Goal: Check status: Check status

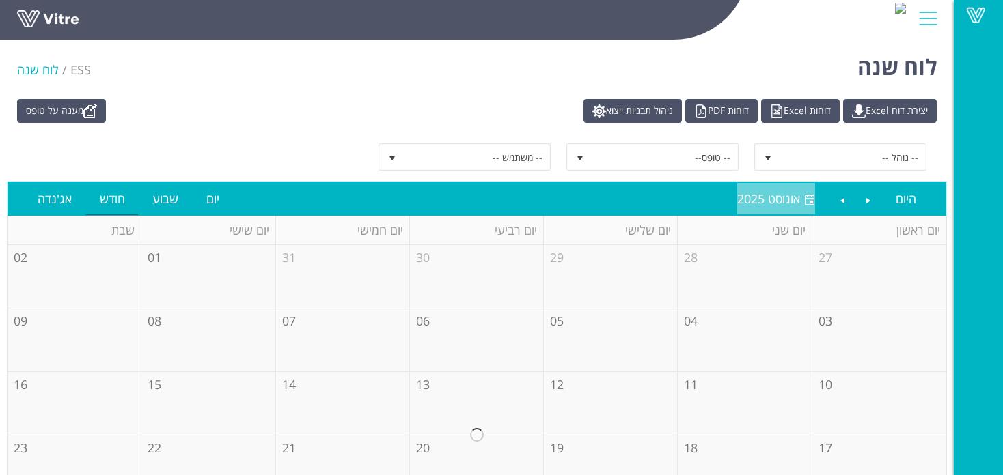
click at [786, 203] on span "אוגוסט 2025" at bounding box center [768, 199] width 63 height 16
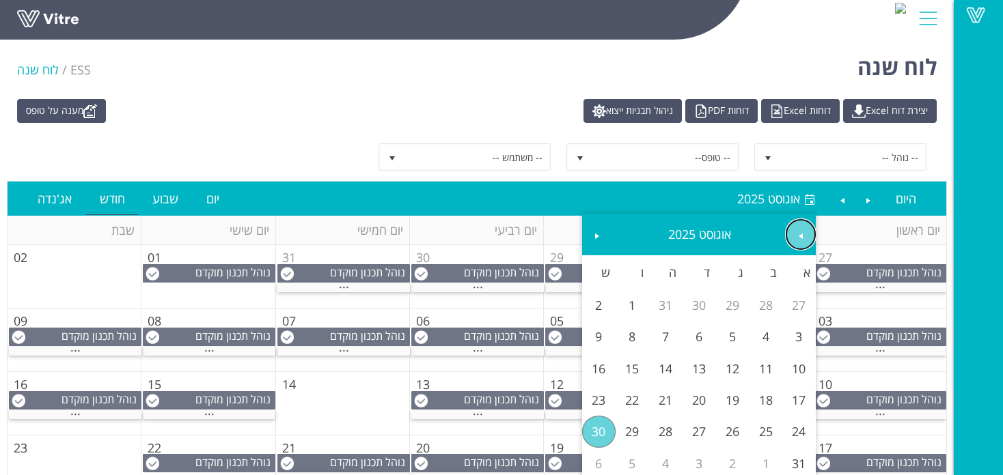
click at [797, 236] on span "Previous" at bounding box center [800, 236] width 11 height 11
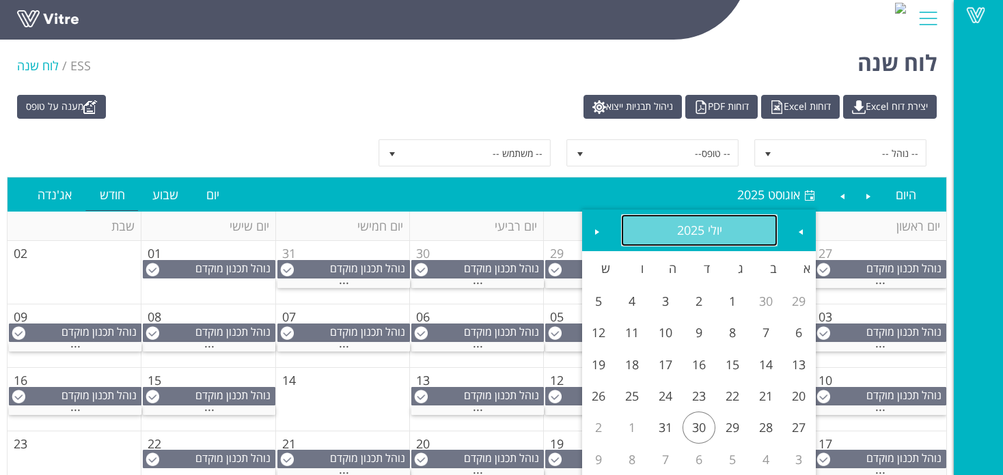
click at [701, 229] on link "יולי 2025" at bounding box center [699, 230] width 156 height 31
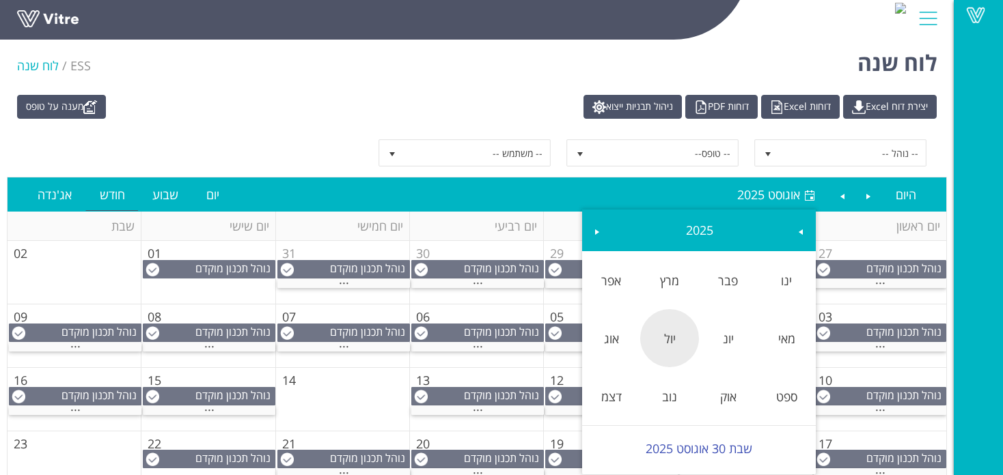
click at [672, 329] on link "יול" at bounding box center [669, 338] width 59 height 31
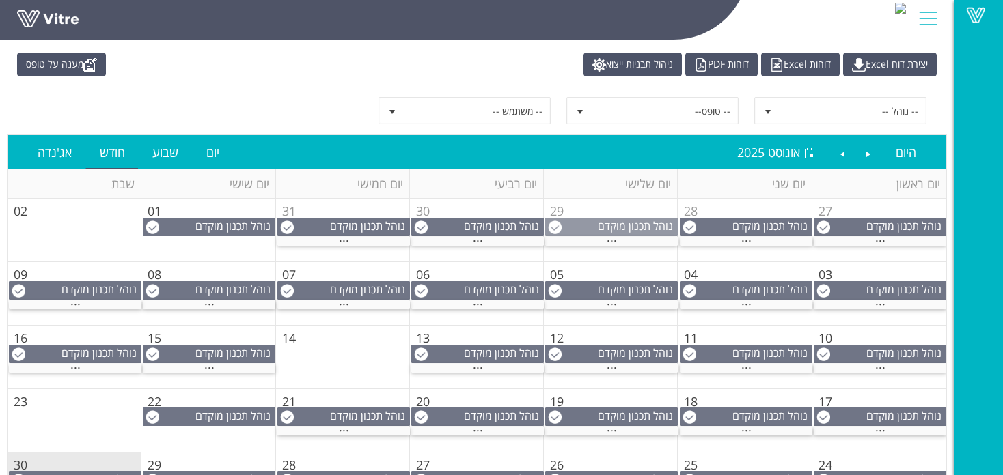
scroll to position [49, 0]
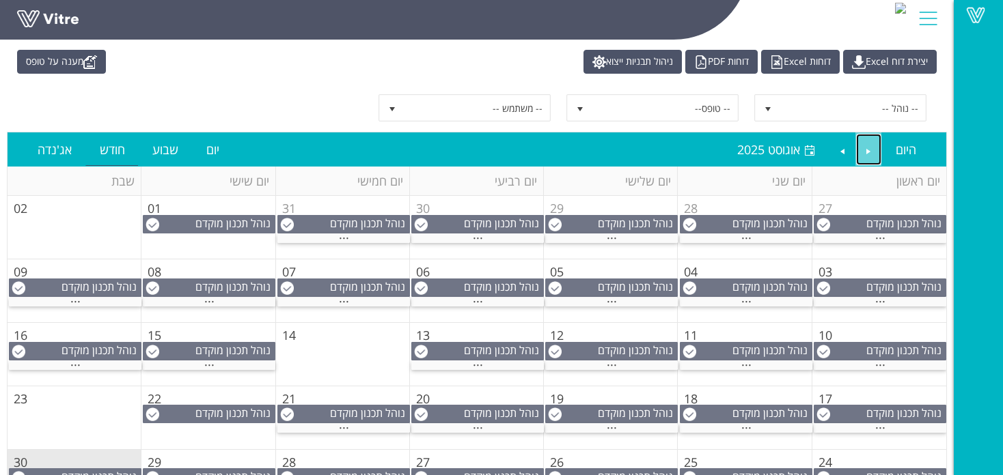
click at [868, 147] on link "Previous" at bounding box center [869, 149] width 26 height 31
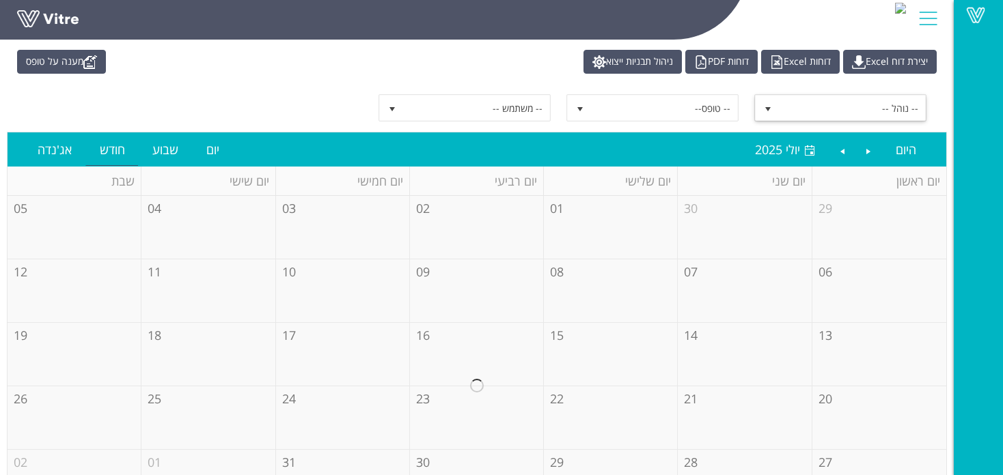
click at [835, 111] on span "-- נוהל --" at bounding box center [852, 108] width 146 height 25
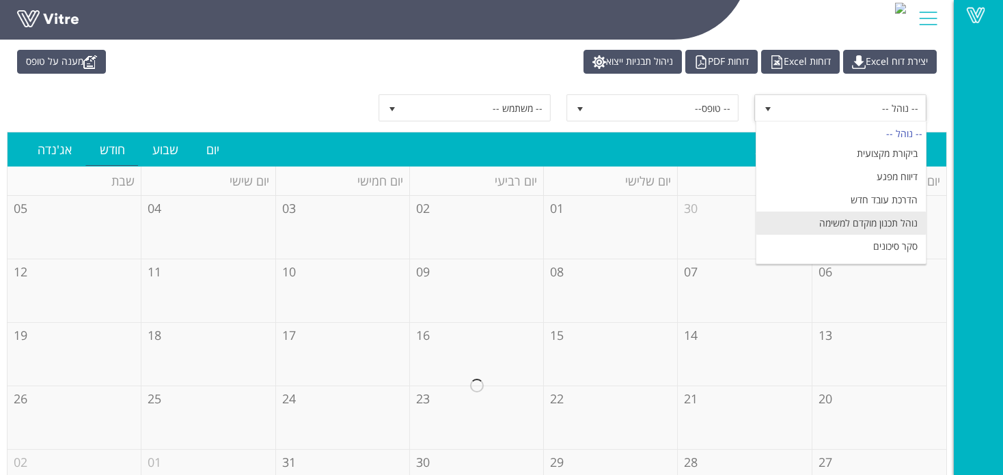
scroll to position [65, 0]
click at [857, 226] on li "תצפית בטיחות" at bounding box center [840, 228] width 169 height 23
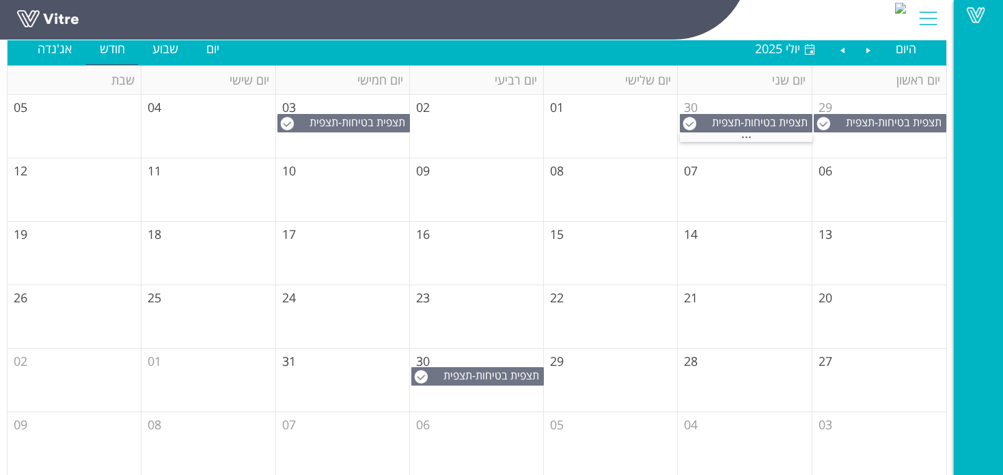
scroll to position [155, 0]
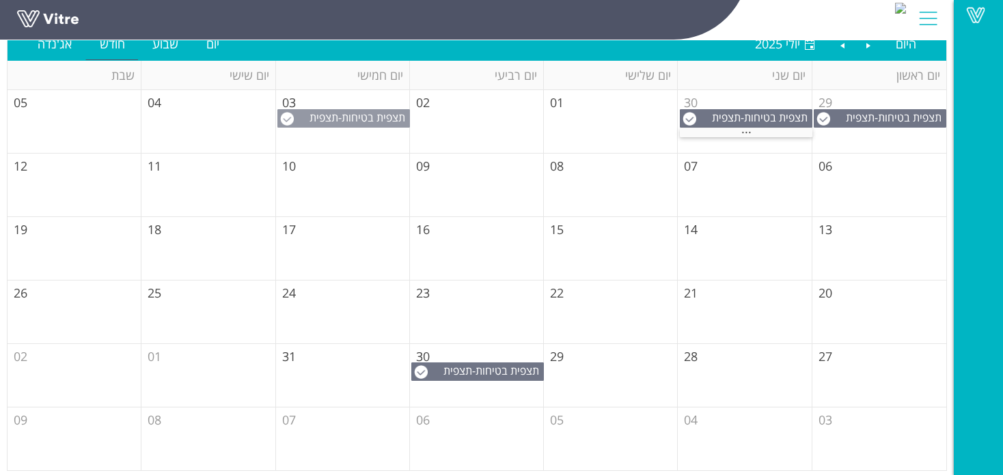
click at [347, 125] on div "תצפית בטיחות - תצפית בטיחות" at bounding box center [343, 118] width 133 height 18
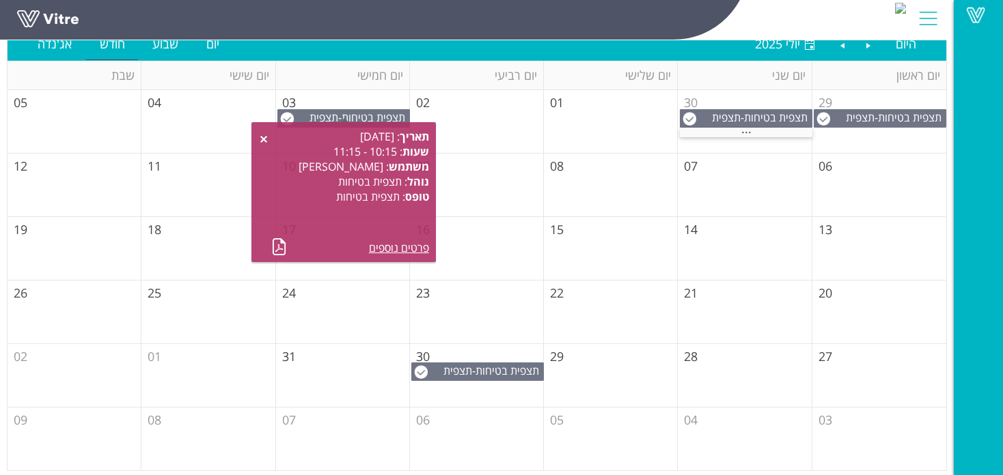
click at [480, 180] on td "09" at bounding box center [477, 186] width 134 height 64
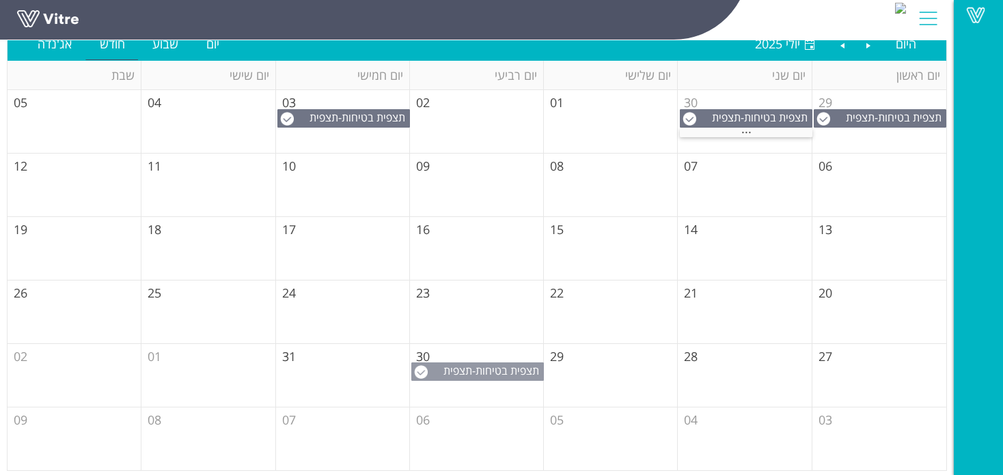
click at [460, 370] on span "תצפית בטיחות" at bounding box center [493, 378] width 100 height 30
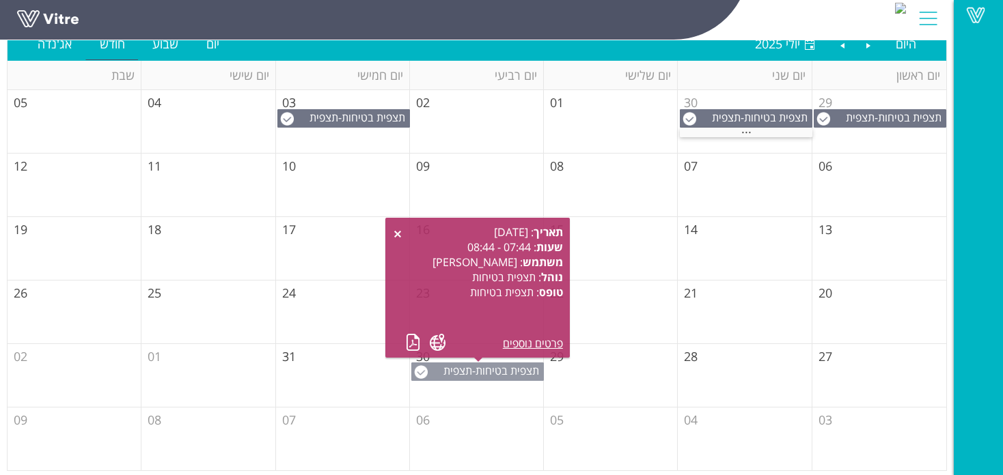
click at [460, 370] on span "תצפית בטיחות" at bounding box center [493, 378] width 100 height 30
click at [836, 43] on link "Next" at bounding box center [842, 43] width 26 height 31
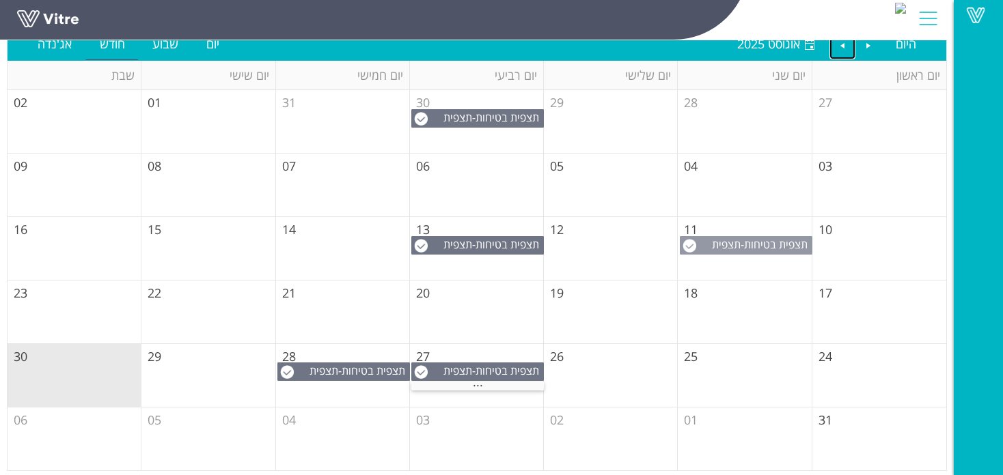
click at [756, 242] on span "תצפית בטיחות" at bounding box center [776, 244] width 64 height 15
click at [486, 247] on span "תצפית בטיחות" at bounding box center [507, 244] width 64 height 15
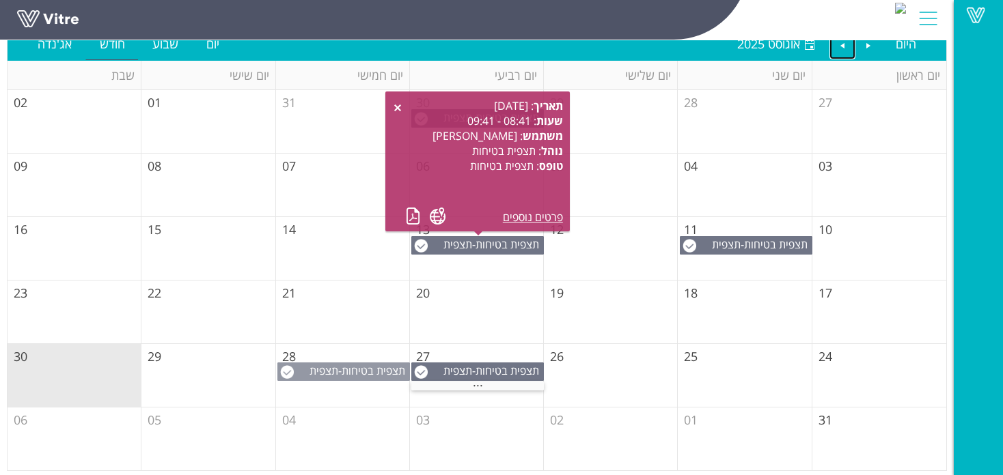
click at [357, 375] on span "תצפית בטיחות" at bounding box center [374, 370] width 64 height 15
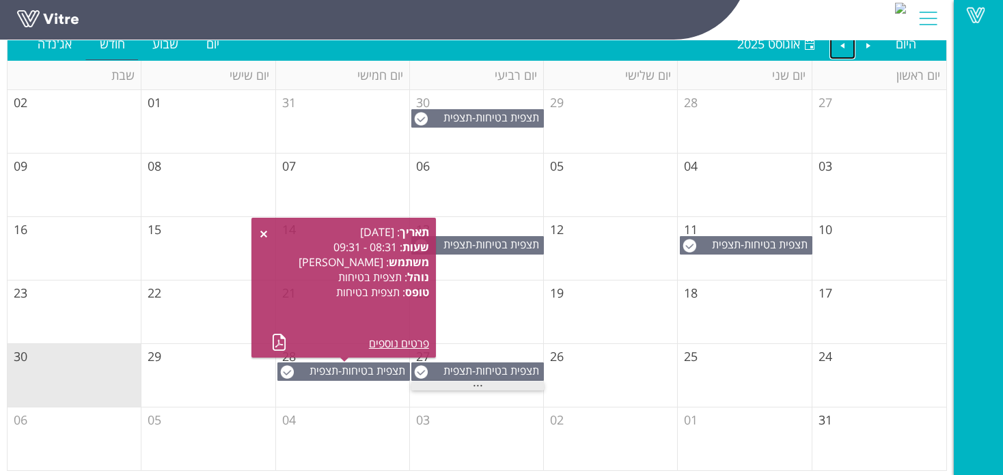
click at [478, 382] on span "..." at bounding box center [478, 382] width 10 height 15
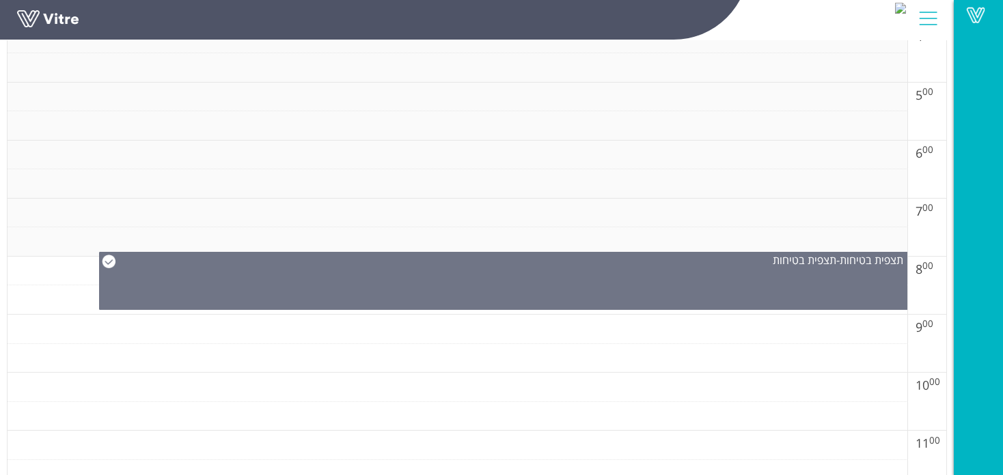
scroll to position [473, 0]
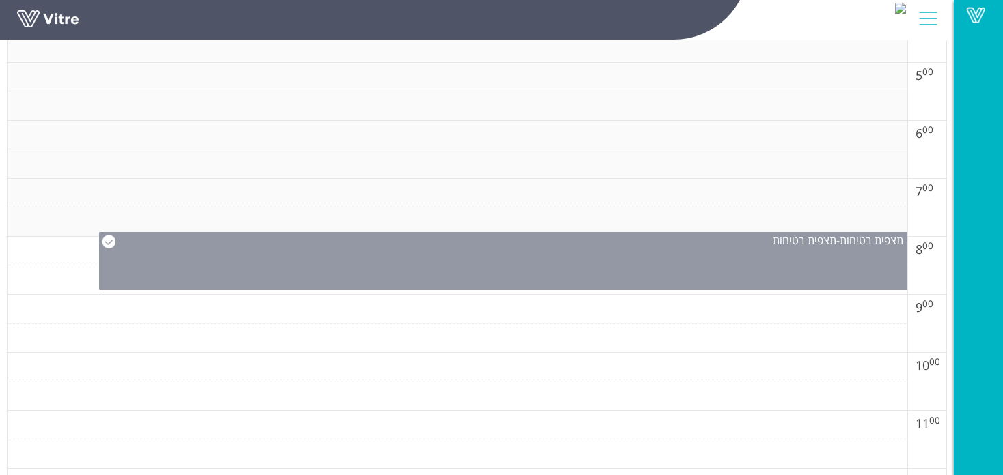
click at [726, 261] on div "תצפית בטיחות - תצפית בטיחות" at bounding box center [503, 261] width 809 height 58
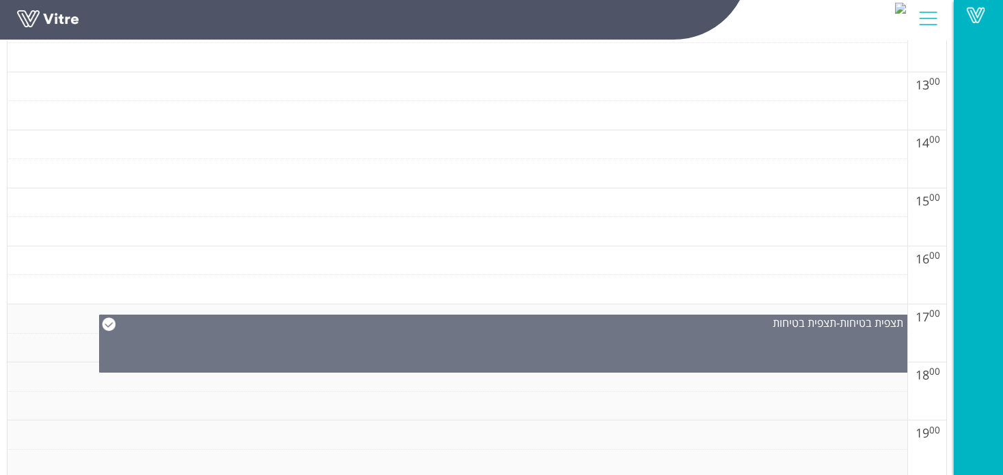
scroll to position [929, 0]
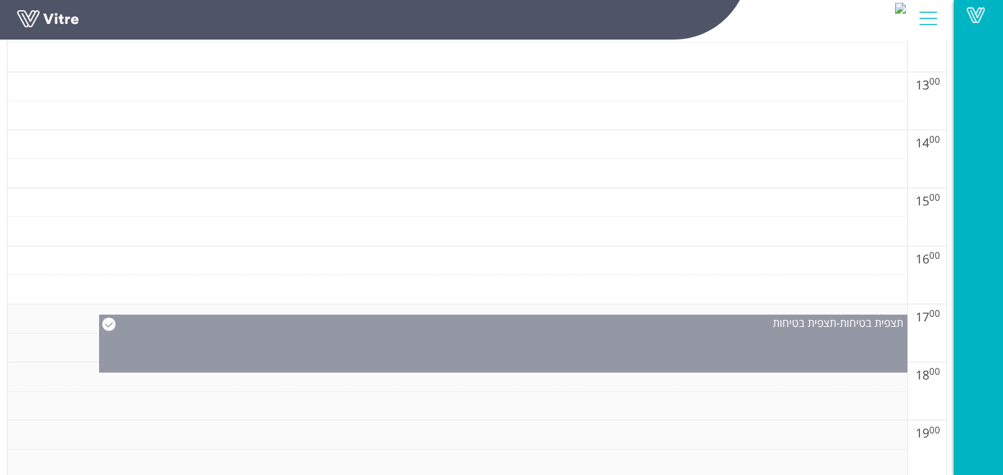
click at [700, 332] on div "תצפית בטיחות - תצפית בטיחות" at bounding box center [503, 344] width 809 height 58
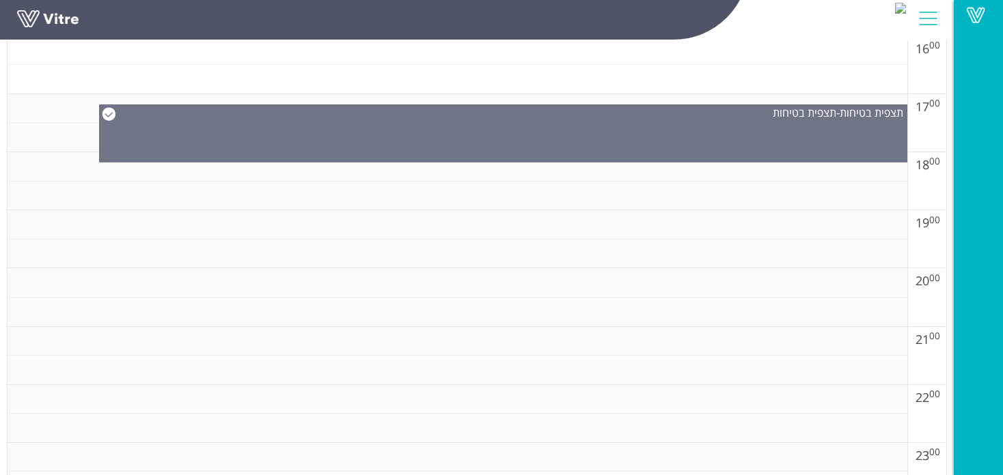
scroll to position [1164, 0]
